Goal: Information Seeking & Learning: Learn about a topic

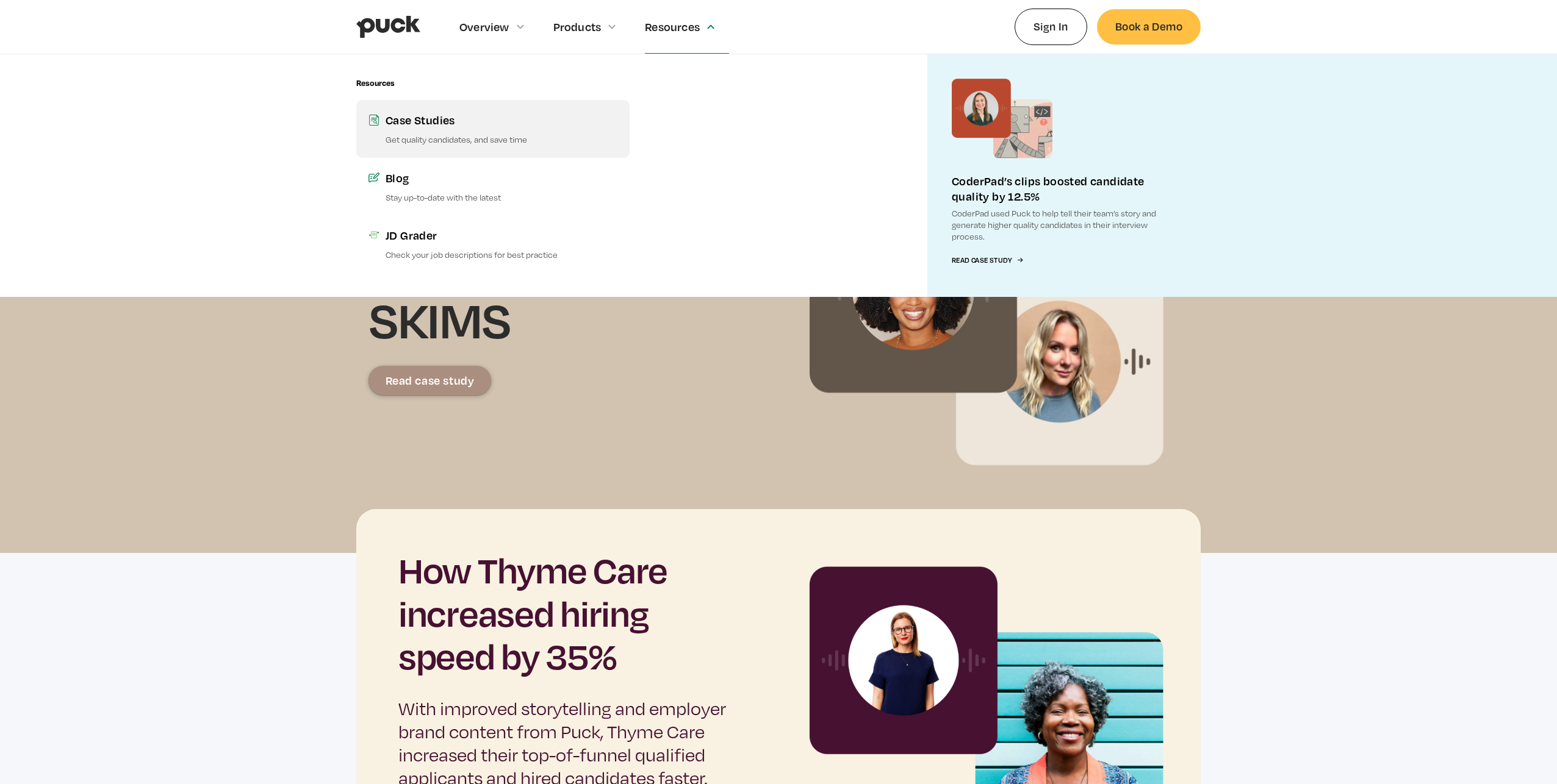
click at [487, 126] on div "Case Studies" at bounding box center [501, 119] width 232 height 15
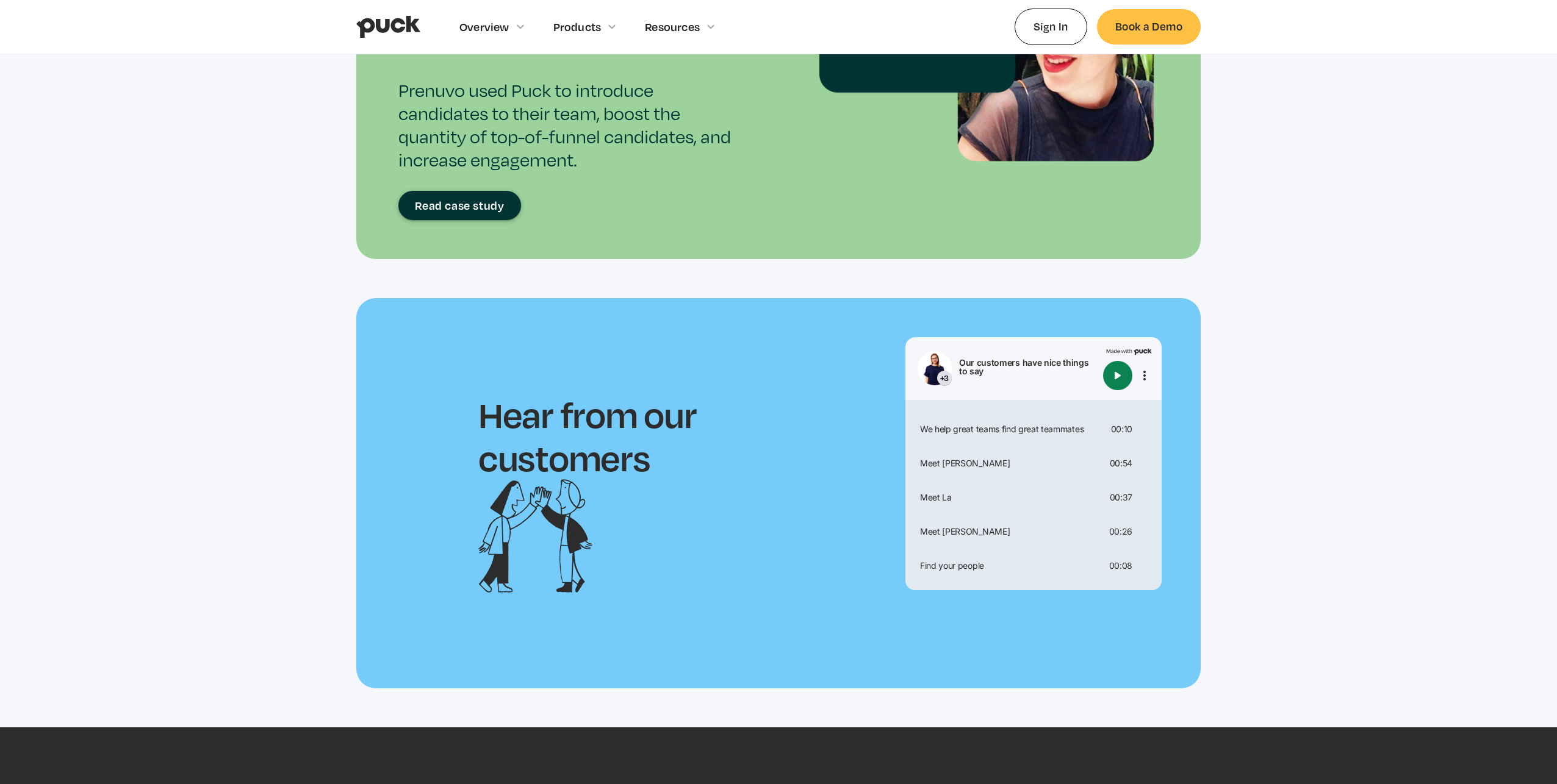
scroll to position [2034, 0]
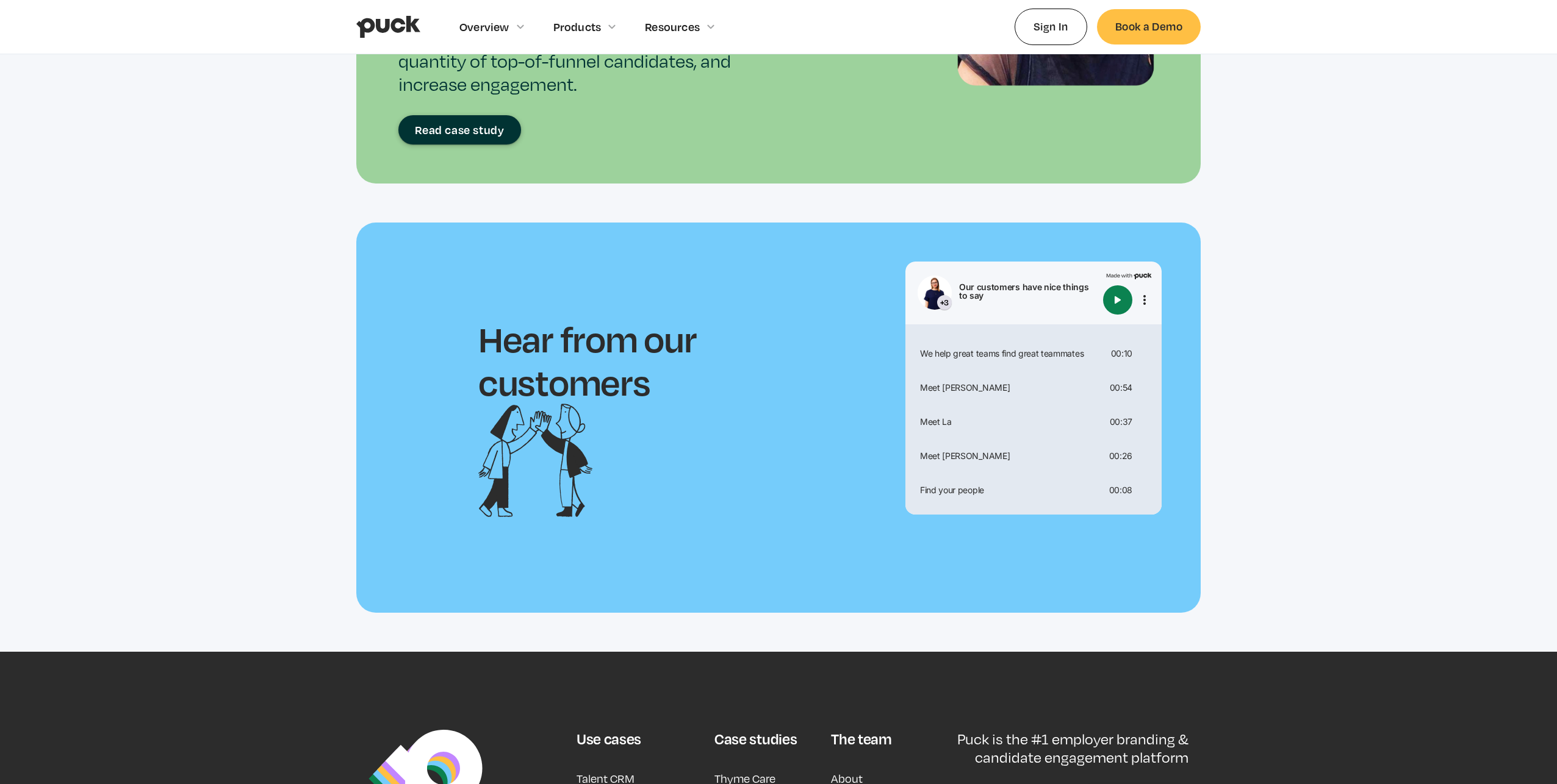
click at [469, 127] on div "Read case study" at bounding box center [460, 130] width 89 height 12
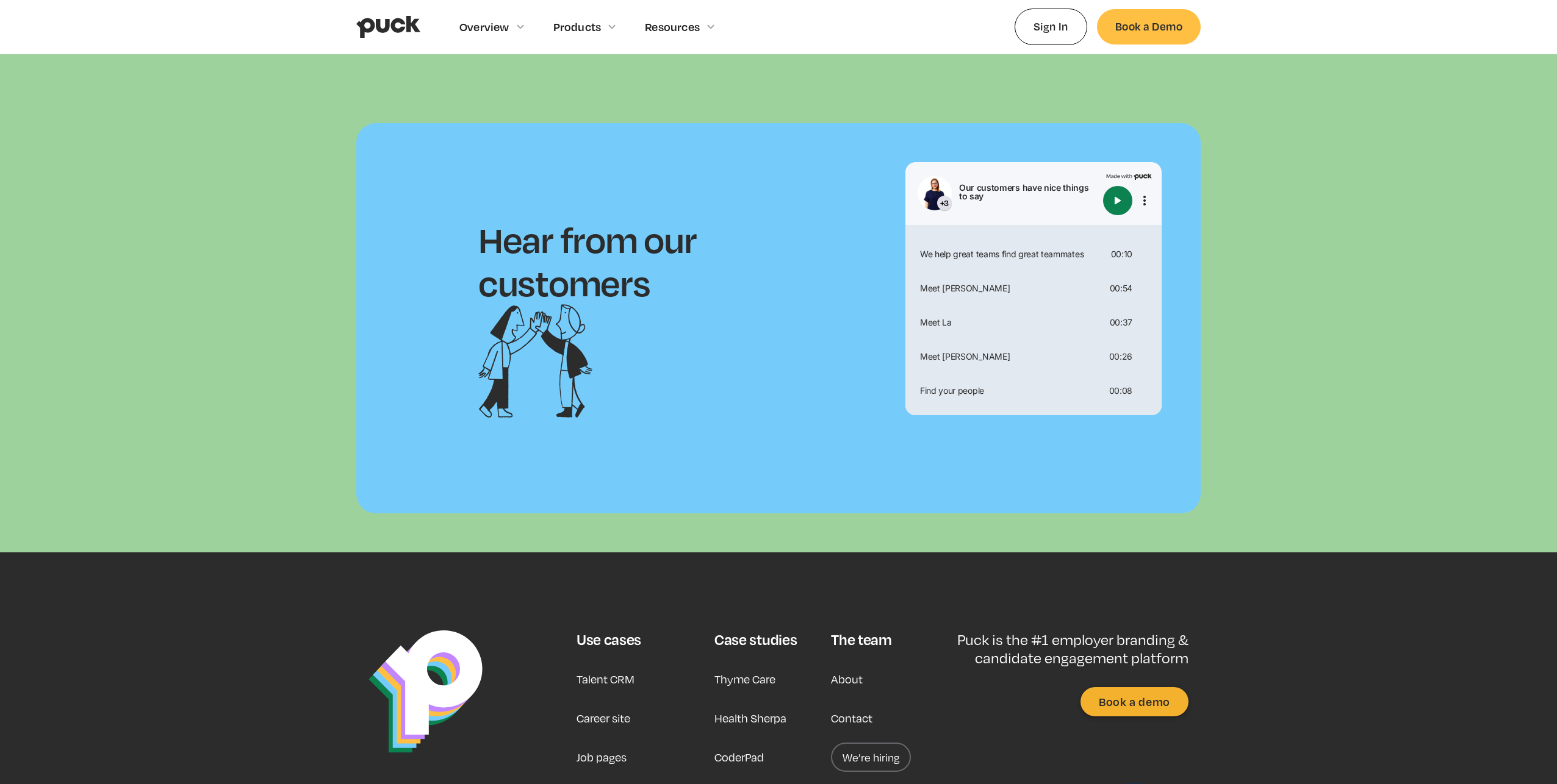
scroll to position [4278, 0]
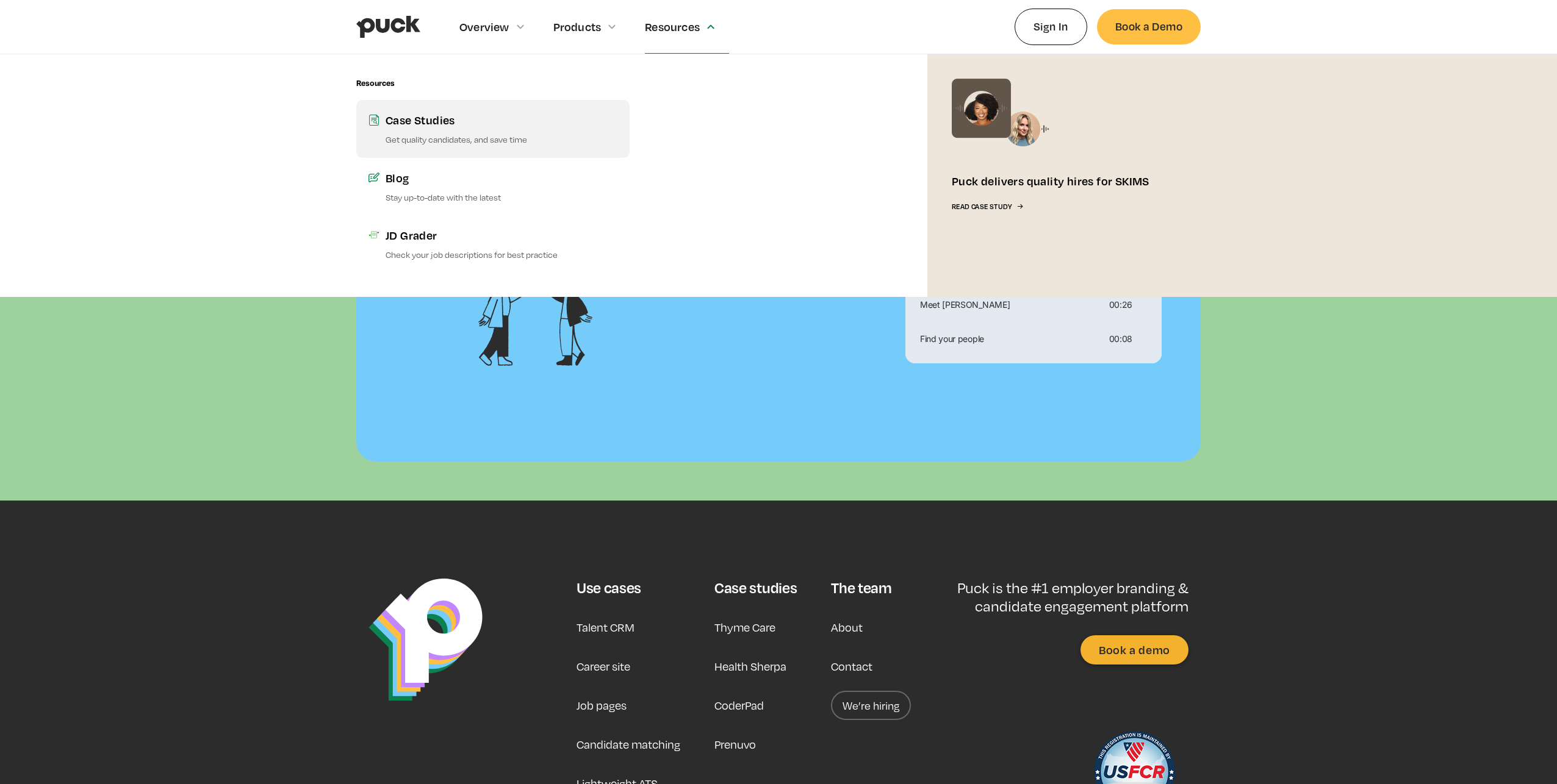
click at [448, 133] on link "Case Studies Get quality candidates, and save time" at bounding box center [493, 129] width 273 height 57
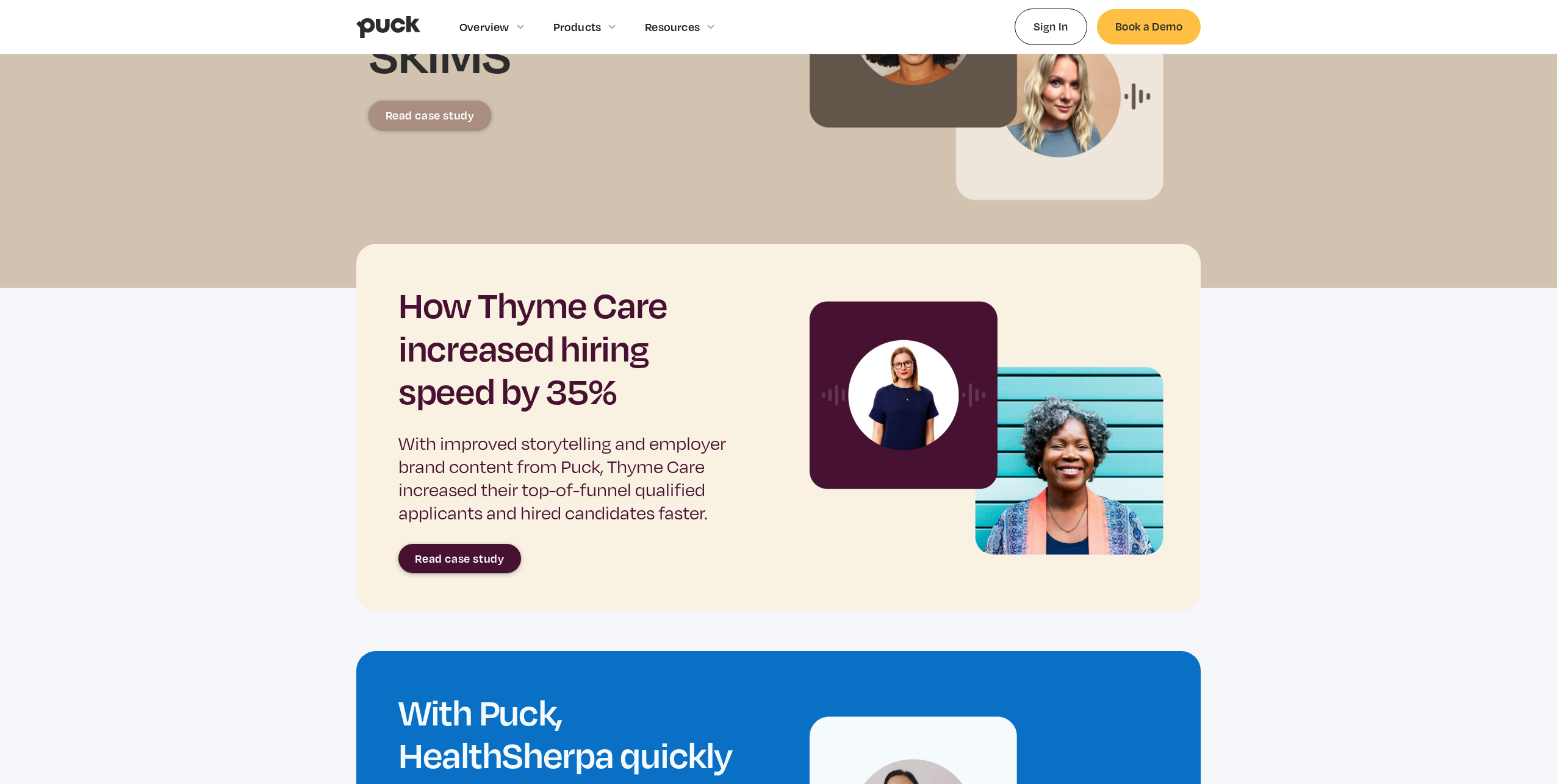
scroll to position [263, 0]
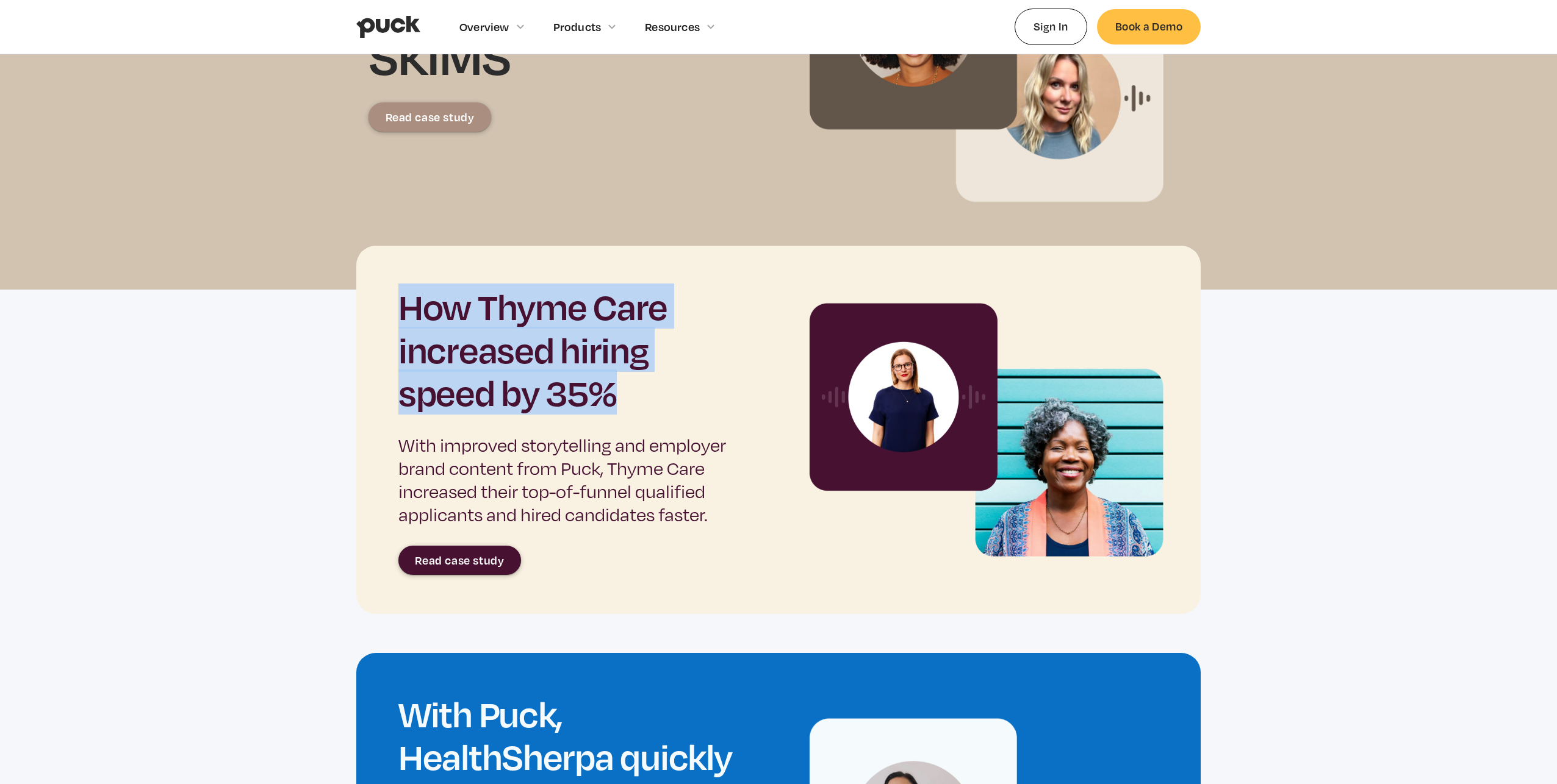
drag, startPoint x: 630, startPoint y: 401, endPoint x: 360, endPoint y: 268, distance: 301.0
click at [360, 268] on div "How Thyme Care increased hiring speed by 35% With improved storytelling and emp…" at bounding box center [778, 429] width 845 height 367
copy h2 "How Thyme Care increased hiring speed by 35%"
